Goal: Use online tool/utility: Use online tool/utility

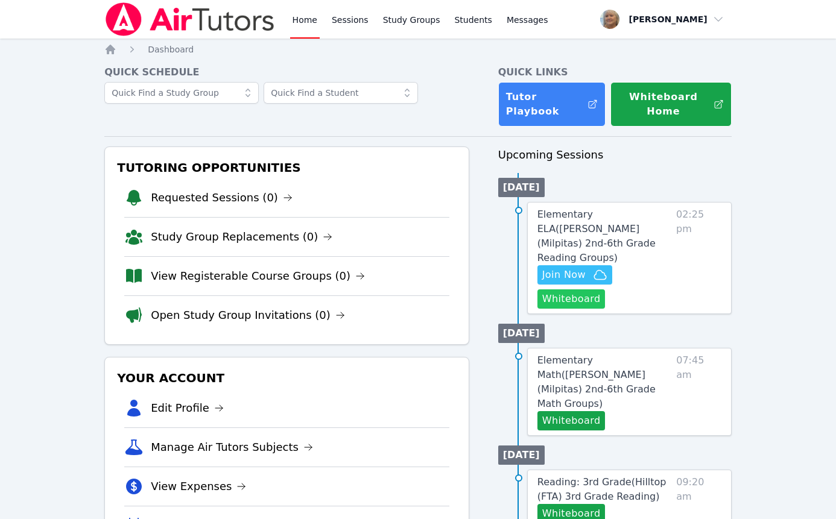
click at [601, 309] on button "Whiteboard" at bounding box center [571, 298] width 68 height 19
